Goal: Task Accomplishment & Management: Manage account settings

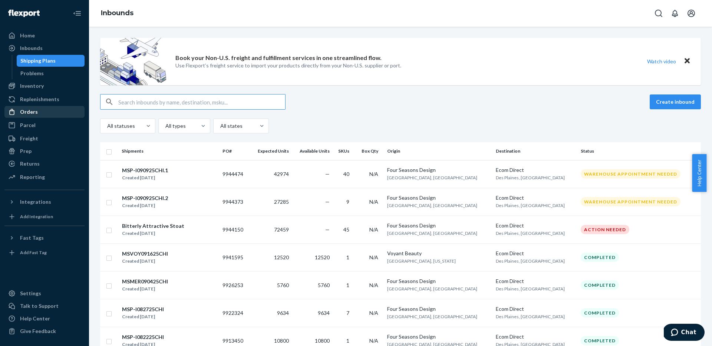
click at [35, 113] on div "Orders" at bounding box center [29, 111] width 18 height 7
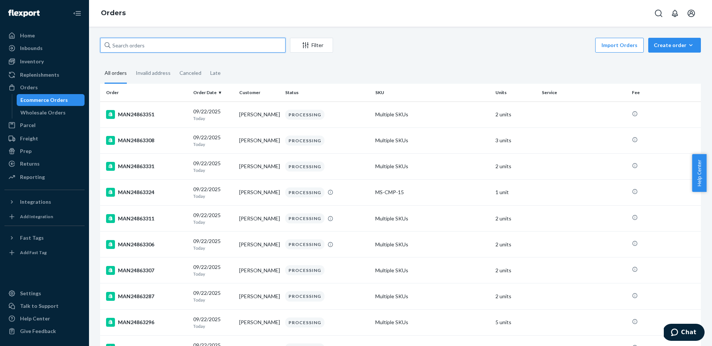
click at [168, 42] on input "text" at bounding box center [192, 45] width 185 height 15
paste input "MAN24869361"
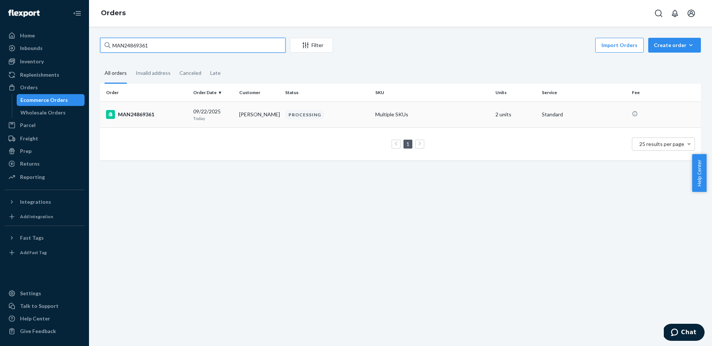
type input "MAN24869361"
click at [150, 116] on div "MAN24869361" at bounding box center [146, 114] width 81 height 9
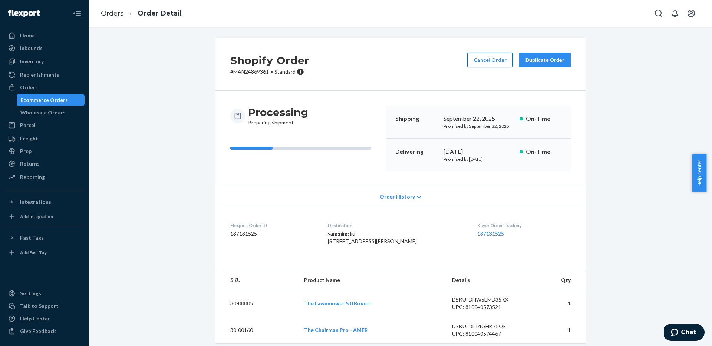
click at [494, 60] on button "Cancel Order" at bounding box center [490, 60] width 46 height 15
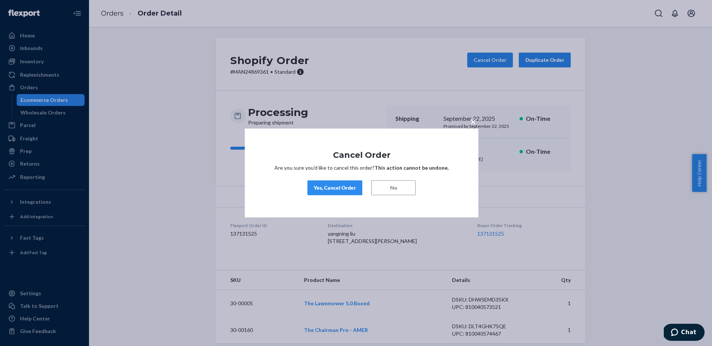
click at [329, 185] on div "Yes, Cancel Order" at bounding box center [335, 187] width 42 height 7
